Goal: Task Accomplishment & Management: Use online tool/utility

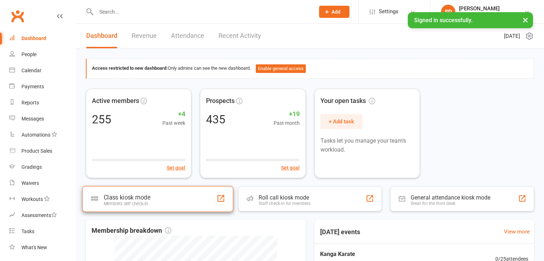
click at [141, 204] on div "Members self check-in" at bounding box center [127, 203] width 47 height 5
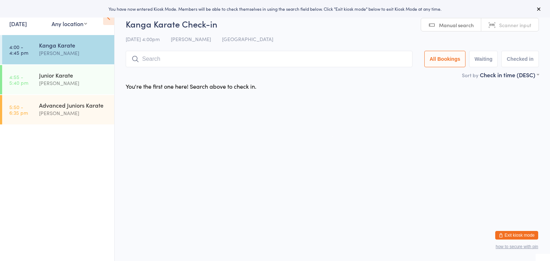
click at [163, 56] on input "search" at bounding box center [269, 59] width 287 height 16
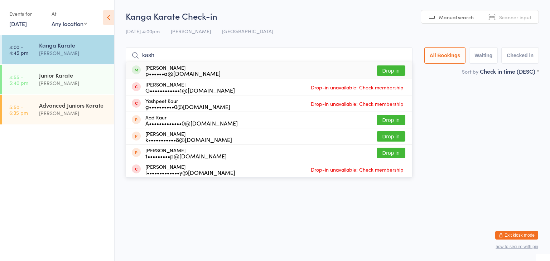
type input "kash"
click at [393, 70] on button "Drop in" at bounding box center [390, 70] width 29 height 10
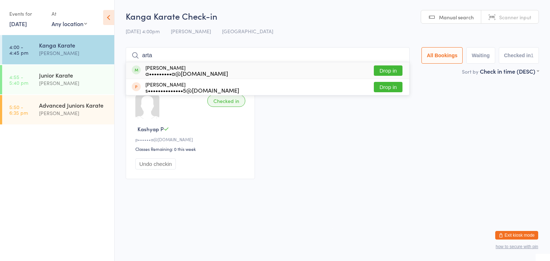
type input "arta"
click at [380, 68] on button "Drop in" at bounding box center [388, 70] width 29 height 10
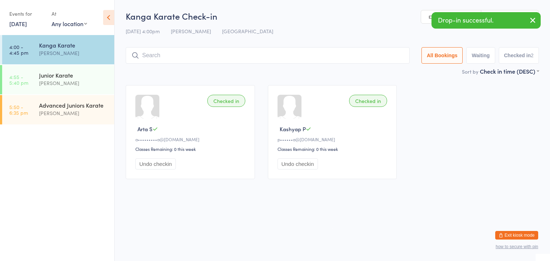
click at [366, 55] on input "search" at bounding box center [268, 55] width 284 height 16
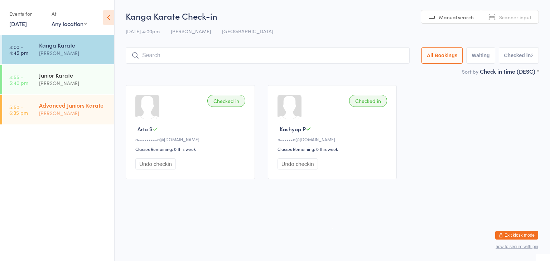
click at [99, 103] on div "Advanced Juniors Karate" at bounding box center [73, 105] width 69 height 8
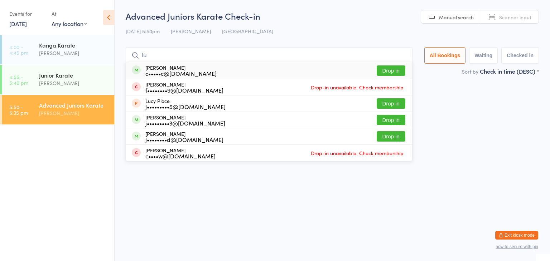
type input "l"
type input "Luie"
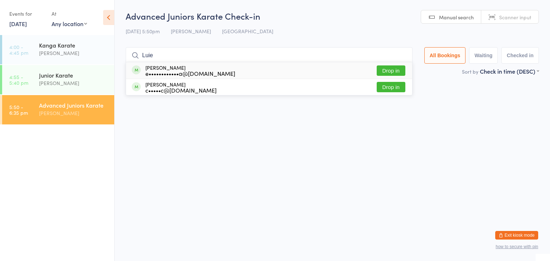
click at [392, 72] on button "Drop in" at bounding box center [390, 70] width 29 height 10
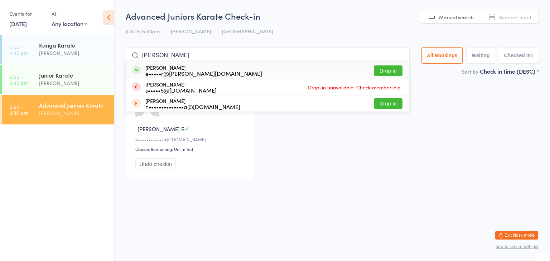
type input "beth"
click at [386, 69] on button "Drop in" at bounding box center [388, 70] width 29 height 10
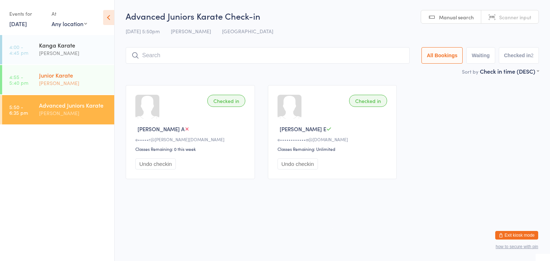
click at [68, 83] on div "[PERSON_NAME]" at bounding box center [73, 83] width 69 height 8
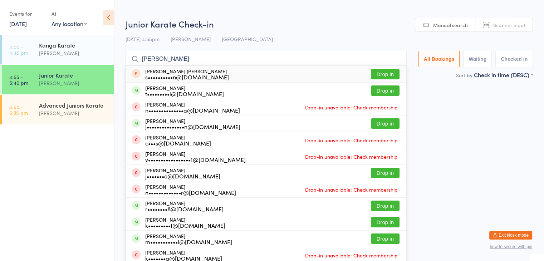
click at [137, 65] on ul "Alice Alex s••••••••••n@gmail.com Drop in Alex Cheng t•••••••••l@gmail.com Drop…" at bounding box center [266, 189] width 281 height 248
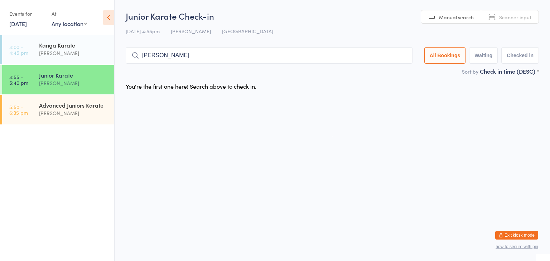
click at [153, 57] on input "alex" at bounding box center [269, 55] width 287 height 16
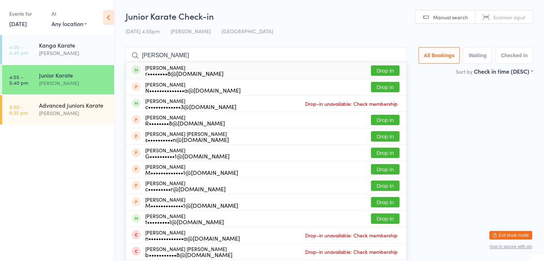
type input "alex smith"
click at [379, 69] on button "Drop in" at bounding box center [385, 70] width 29 height 10
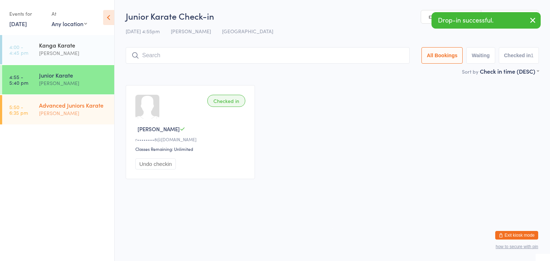
click at [87, 106] on div "Advanced Juniors Karate" at bounding box center [73, 105] width 69 height 8
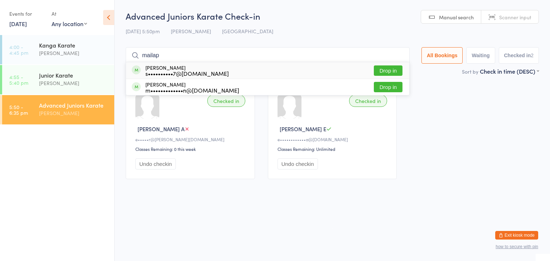
type input "mailap"
click at [376, 69] on button "Drop in" at bounding box center [388, 70] width 29 height 10
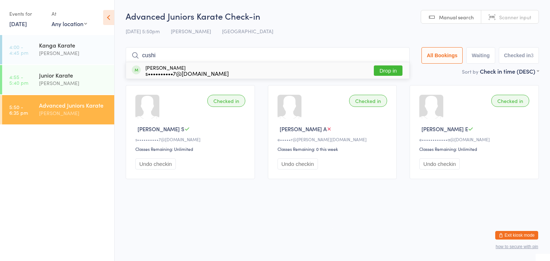
type input "cushi"
click at [384, 66] on button "Drop in" at bounding box center [388, 70] width 29 height 10
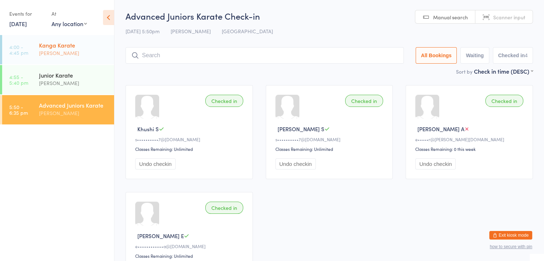
click at [60, 55] on div "[PERSON_NAME]" at bounding box center [73, 53] width 69 height 8
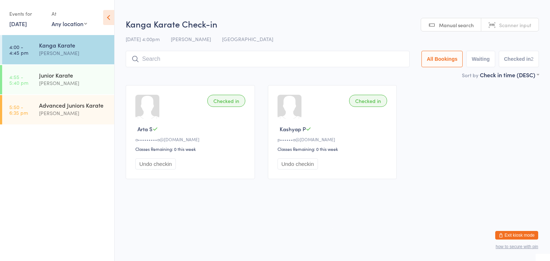
click at [170, 57] on input "search" at bounding box center [268, 59] width 284 height 16
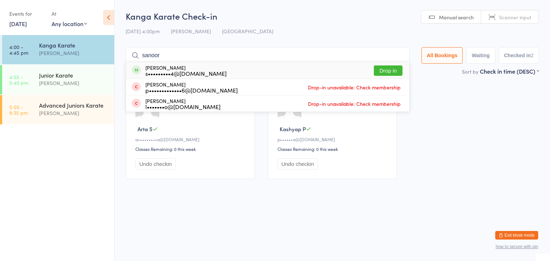
type input "sanoor"
click at [375, 67] on button "Drop in" at bounding box center [388, 70] width 29 height 10
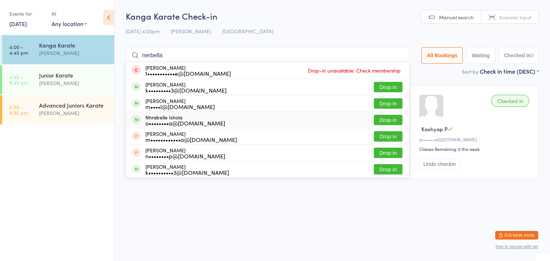
type input "nerbella"
click at [384, 120] on button "Drop in" at bounding box center [388, 120] width 29 height 10
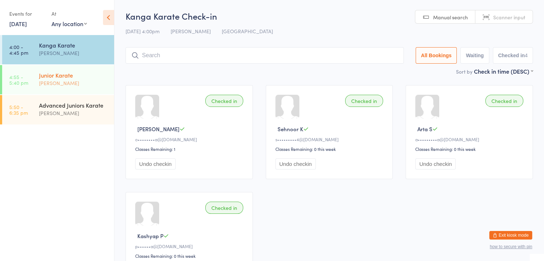
click at [77, 82] on div "[PERSON_NAME]" at bounding box center [73, 83] width 69 height 8
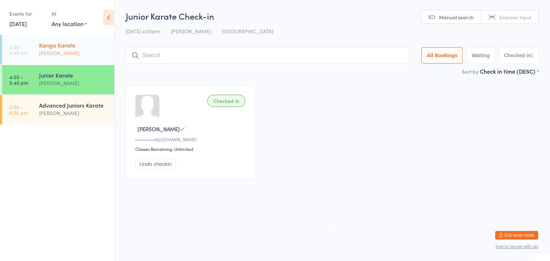
click at [46, 50] on div "[PERSON_NAME]" at bounding box center [73, 53] width 69 height 8
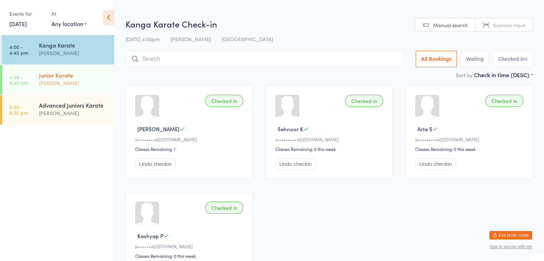
click at [49, 77] on div "Junior Karate" at bounding box center [73, 75] width 69 height 8
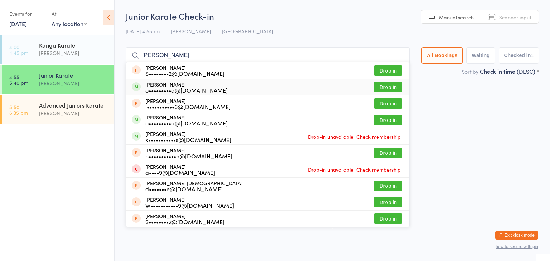
type input "michelle"
click at [387, 83] on button "Drop in" at bounding box center [388, 87] width 29 height 10
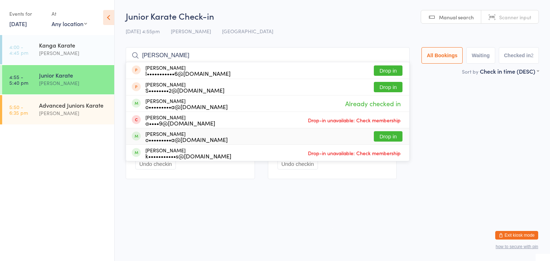
type input "micheal"
click at [381, 135] on button "Drop in" at bounding box center [388, 136] width 29 height 10
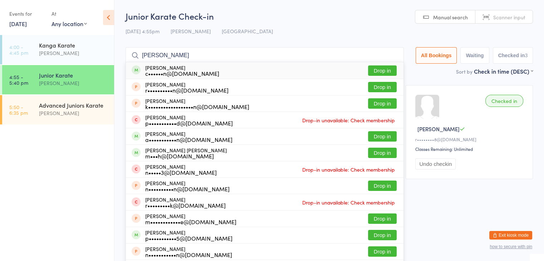
type input "nathen"
click at [386, 69] on button "Drop in" at bounding box center [382, 70] width 29 height 10
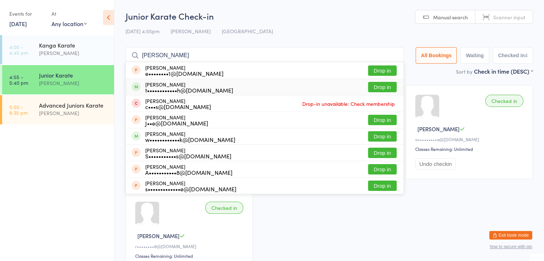
type input "farris"
click at [370, 88] on button "Drop in" at bounding box center [382, 87] width 29 height 10
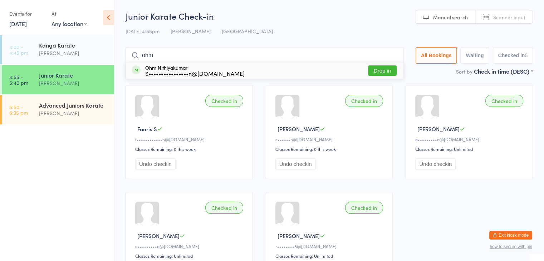
type input "ohm"
click at [376, 70] on button "Drop in" at bounding box center [382, 70] width 29 height 10
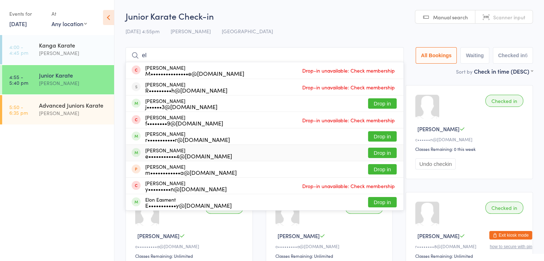
type input "el"
click at [376, 154] on button "Drop in" at bounding box center [382, 153] width 29 height 10
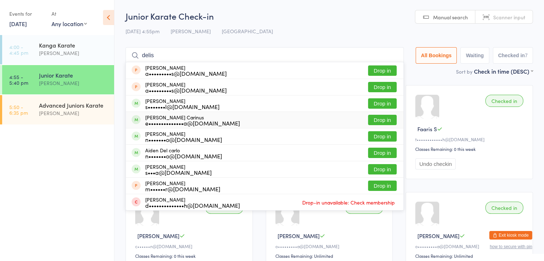
type input "delis"
click at [381, 120] on button "Drop in" at bounding box center [382, 120] width 29 height 10
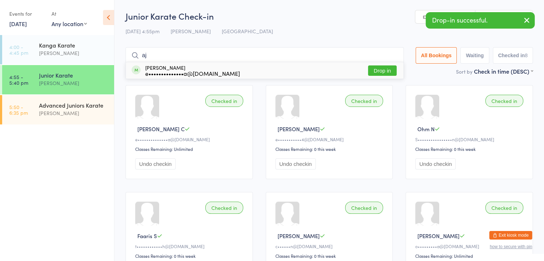
type input "aj"
click at [378, 72] on button "Drop in" at bounding box center [382, 70] width 29 height 10
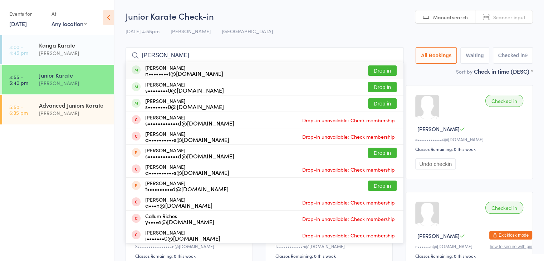
type input "richard"
click at [374, 69] on button "Drop in" at bounding box center [382, 70] width 29 height 10
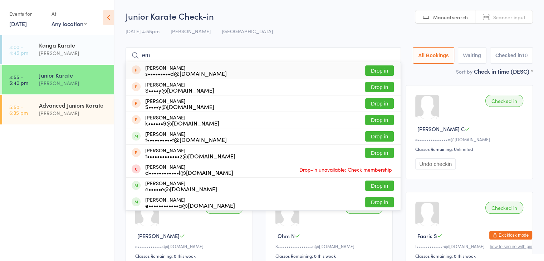
type input "e"
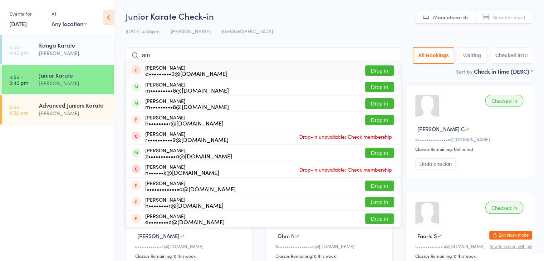
type input "ameliia"
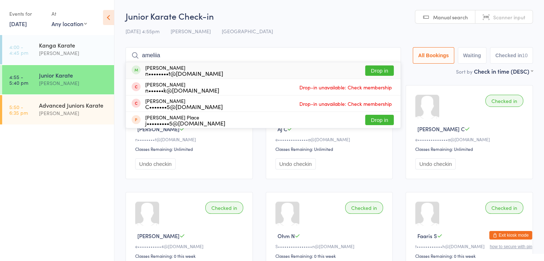
click at [371, 75] on button "Drop in" at bounding box center [379, 70] width 29 height 10
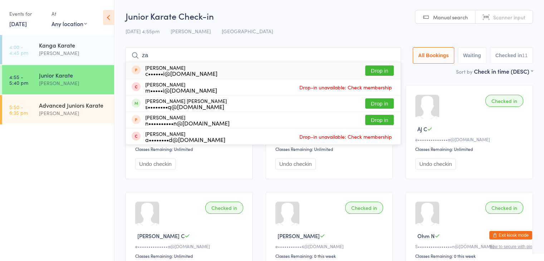
type input "z"
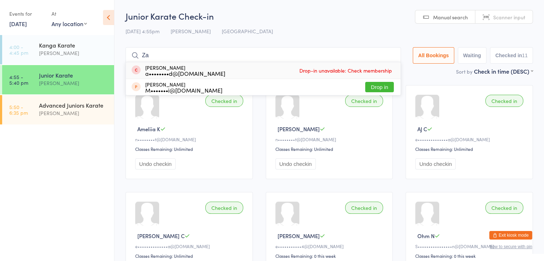
type input "Z"
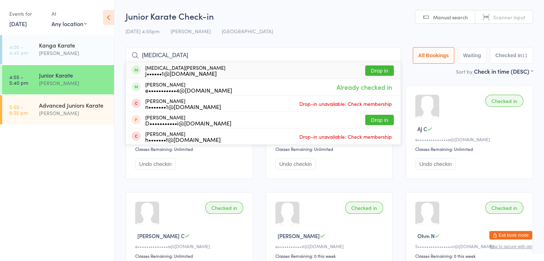
type input "ziana"
click at [376, 69] on button "Drop in" at bounding box center [379, 70] width 29 height 10
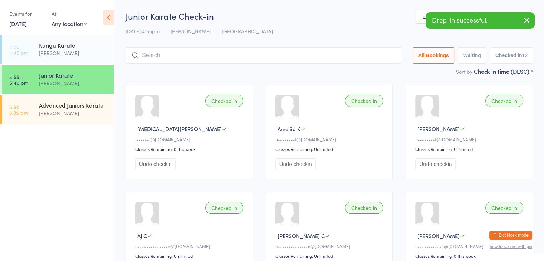
click at [360, 57] on input "search" at bounding box center [264, 55] width 276 height 16
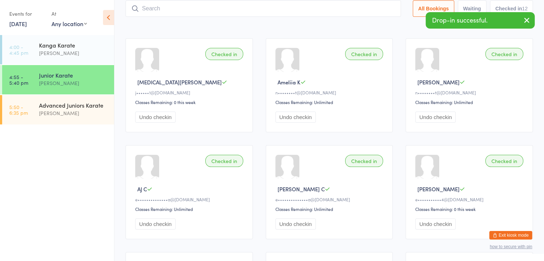
scroll to position [47, 0]
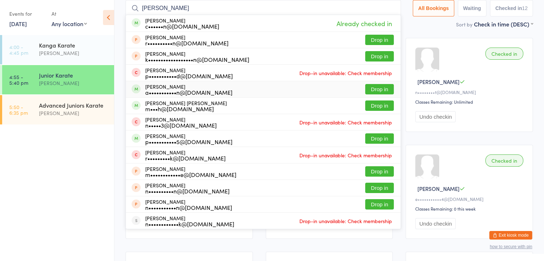
type input "nathen"
click at [376, 84] on button "Drop in" at bounding box center [379, 89] width 29 height 10
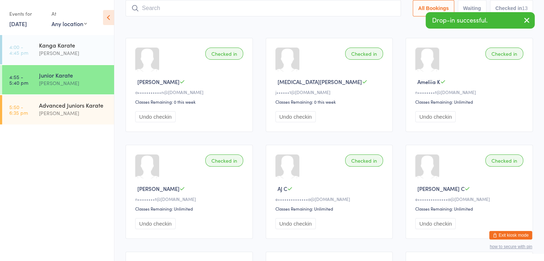
drag, startPoint x: 260, startPoint y: 47, endPoint x: 239, endPoint y: 33, distance: 25.5
click at [215, 9] on input "search" at bounding box center [264, 8] width 276 height 16
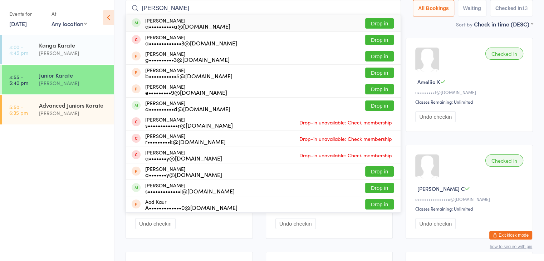
type input "aaron"
click at [375, 19] on button "Drop in" at bounding box center [379, 23] width 29 height 10
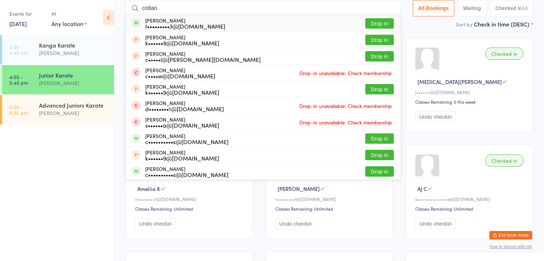
type input "coltan"
click at [384, 23] on button "Drop in" at bounding box center [379, 23] width 29 height 10
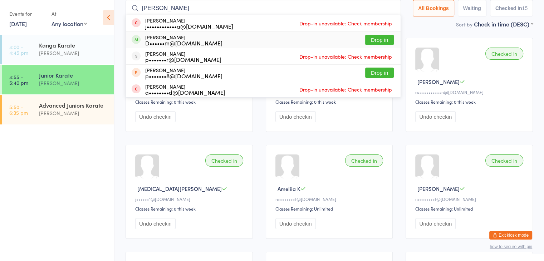
type input "ansh"
click at [371, 37] on button "Drop in" at bounding box center [379, 40] width 29 height 10
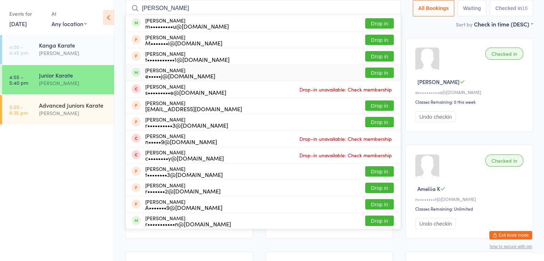
type input "ryan macd"
click at [370, 72] on button "Drop in" at bounding box center [379, 73] width 29 height 10
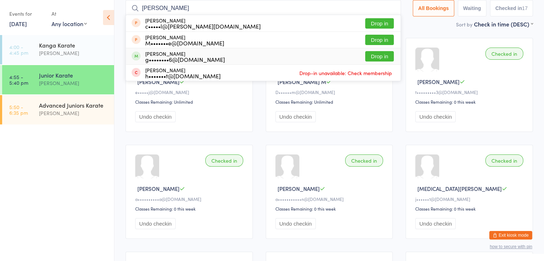
type input "lach"
click at [374, 53] on button "Drop in" at bounding box center [379, 56] width 29 height 10
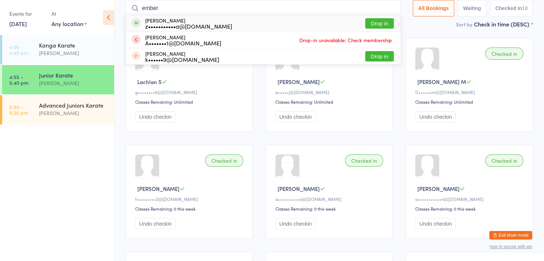
type input "ember"
drag, startPoint x: 379, startPoint y: 19, endPoint x: 373, endPoint y: 21, distance: 6.6
click at [373, 21] on button "Drop in" at bounding box center [379, 23] width 29 height 10
click at [373, 21] on div "Sort by Check in time (DESC) First name (ASC) First name (DESC) Last name (ASC)…" at bounding box center [330, 24] width 408 height 8
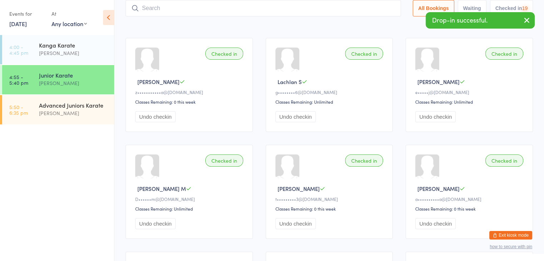
click at [332, 21] on div "Sort by Check in time (DESC) First name (ASC) First name (DESC) Last name (ASC)…" at bounding box center [330, 24] width 408 height 8
click at [326, 12] on input "search" at bounding box center [264, 8] width 276 height 16
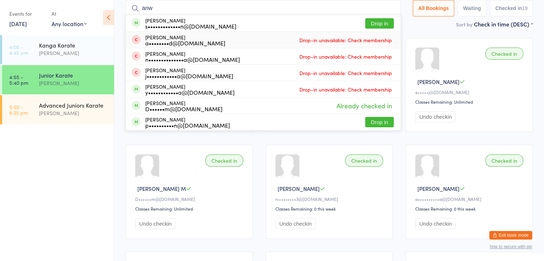
type input "anwita"
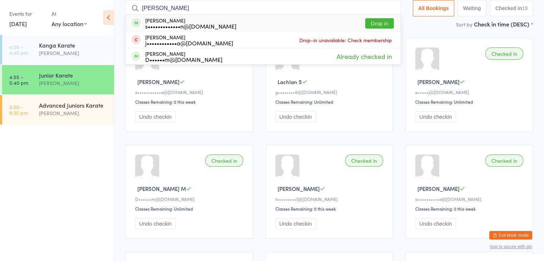
click at [377, 19] on button "Drop in" at bounding box center [379, 23] width 29 height 10
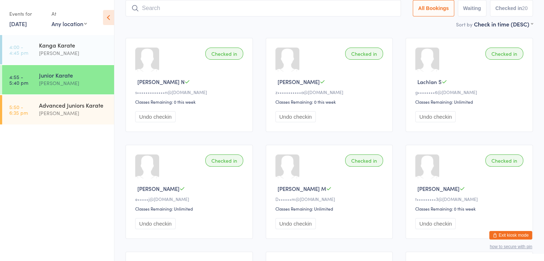
click at [290, 15] on input "search" at bounding box center [264, 8] width 276 height 16
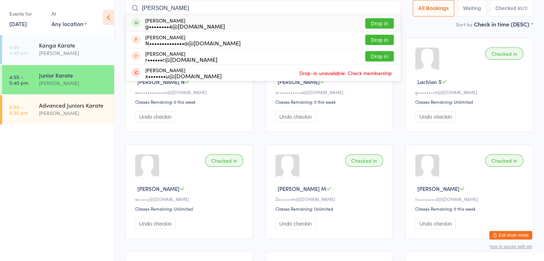
type input "edith"
click at [387, 22] on button "Drop in" at bounding box center [379, 23] width 29 height 10
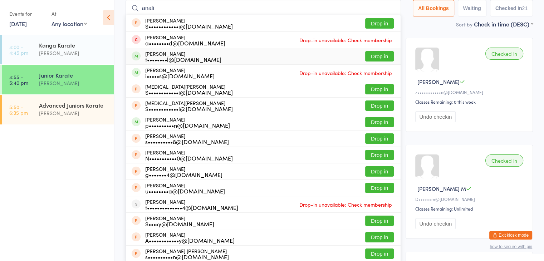
type input "anali"
click at [381, 56] on button "Drop in" at bounding box center [379, 56] width 29 height 10
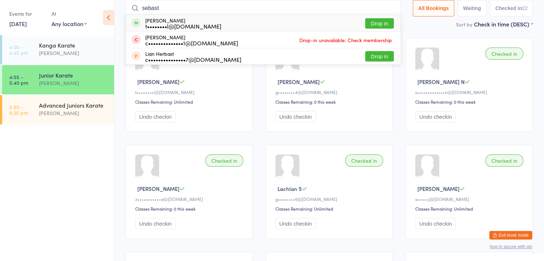
type input "sebast"
click at [384, 19] on button "Drop in" at bounding box center [379, 23] width 29 height 10
